Goal: Navigation & Orientation: Find specific page/section

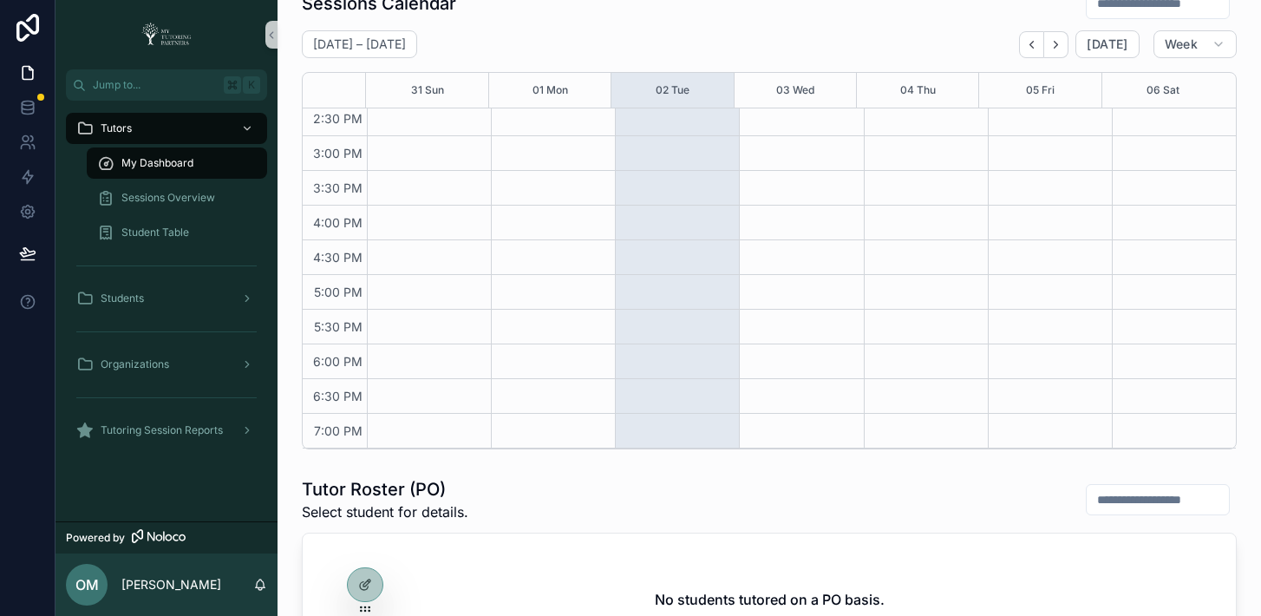
scroll to position [526, 0]
click at [360, 546] on icon at bounding box center [365, 547] width 14 height 14
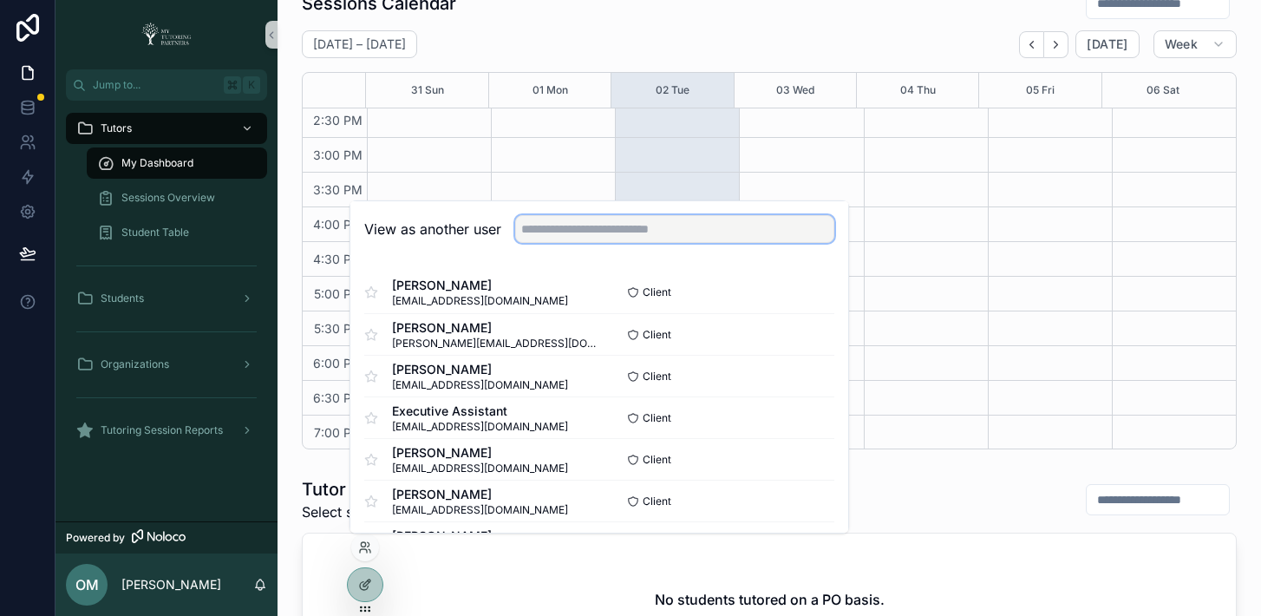
click at [656, 232] on input "text" at bounding box center [674, 229] width 319 height 28
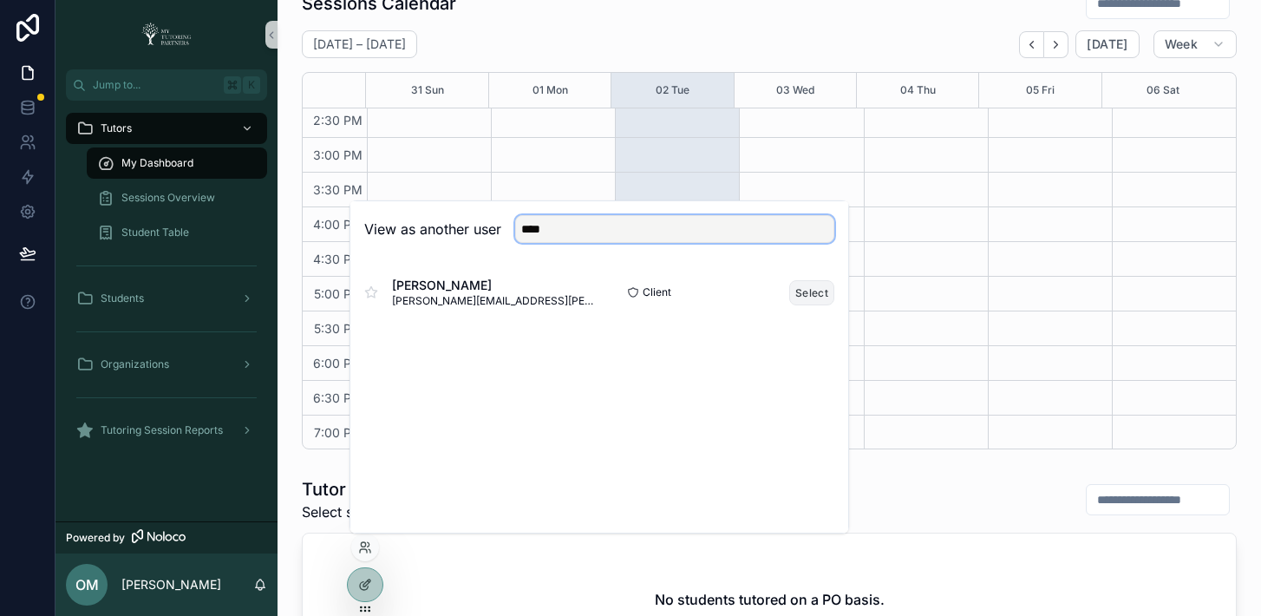
type input "****"
click at [804, 294] on button "Select" at bounding box center [811, 292] width 45 height 25
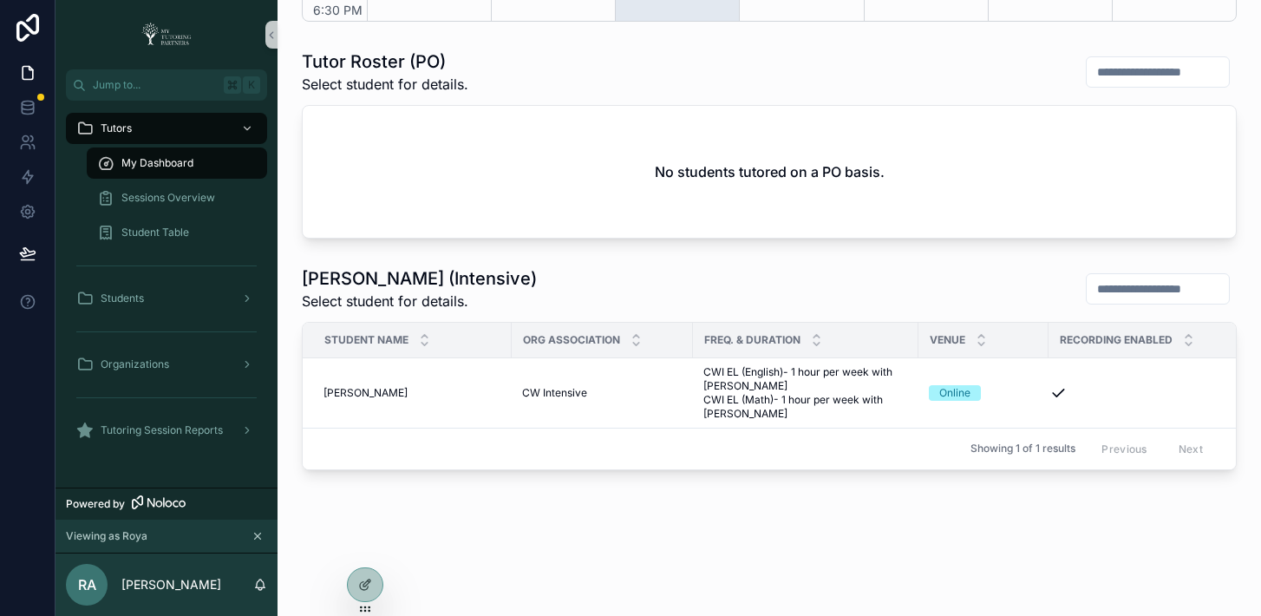
scroll to position [733, 0]
click at [200, 204] on span "Sessions Overview" at bounding box center [168, 198] width 94 height 14
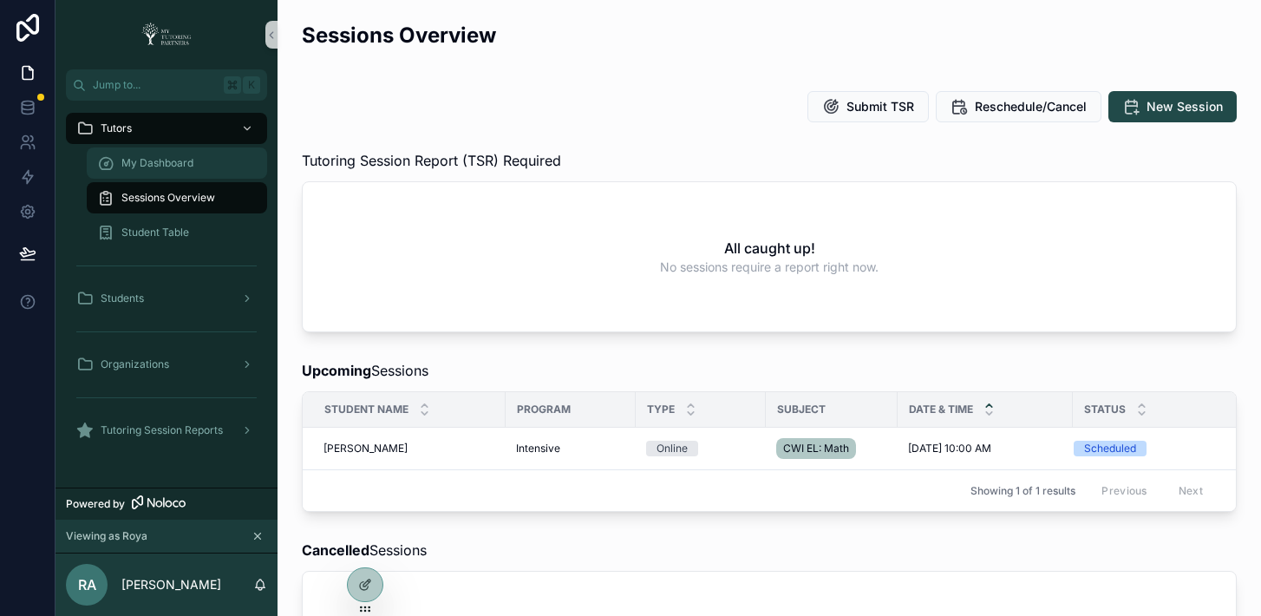
click at [171, 167] on span "My Dashboard" at bounding box center [157, 163] width 72 height 14
